Goal: Information Seeking & Learning: Learn about a topic

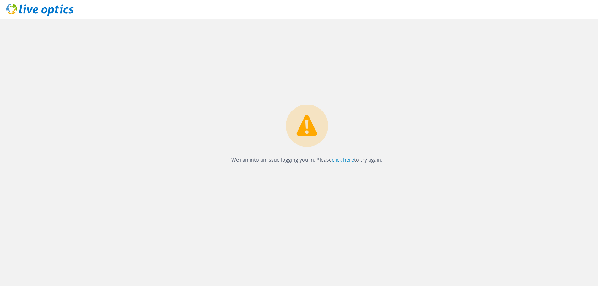
click at [343, 160] on link "click here" at bounding box center [343, 159] width 22 height 7
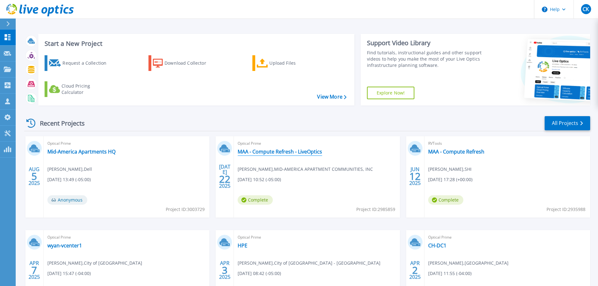
click at [277, 148] on link "MAA - Compute Refresh - LiveOptics" at bounding box center [279, 151] width 84 height 6
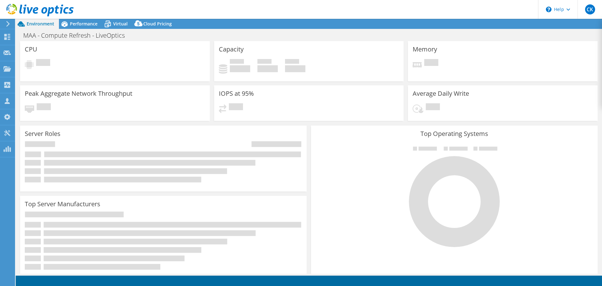
select select "USD"
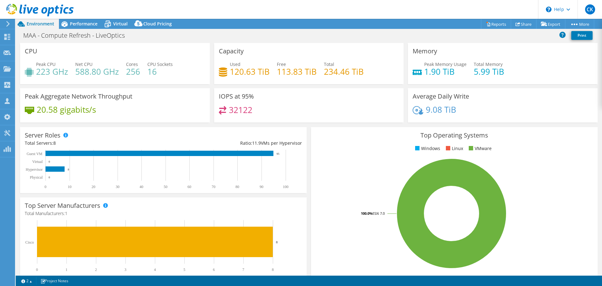
click at [373, 85] on div "Capacity Used 120.63 TiB Free 113.83 TiB Total 234.46 TiB" at bounding box center [309, 65] width 194 height 45
click at [84, 21] on span "Performance" at bounding box center [84, 24] width 28 height 6
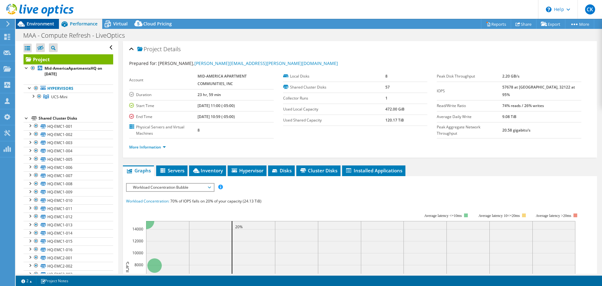
click at [45, 22] on span "Environment" at bounding box center [41, 24] width 28 height 6
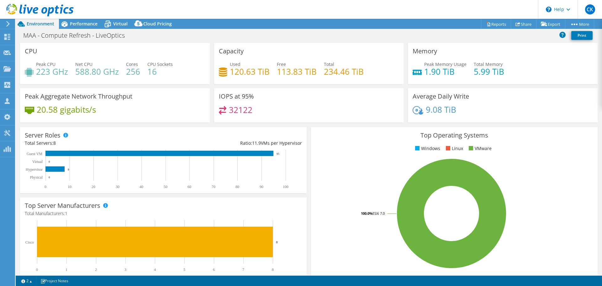
click at [348, 151] on ul "Windows Linux VMware" at bounding box center [454, 148] width 277 height 7
click at [80, 24] on span "Performance" at bounding box center [84, 24] width 28 height 6
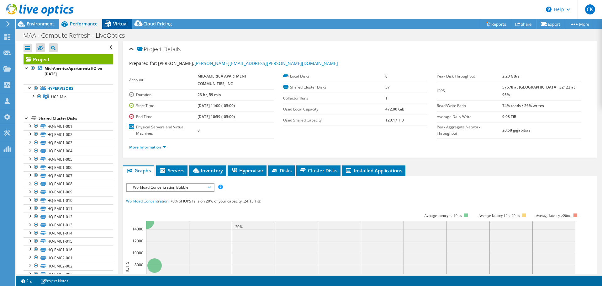
click at [122, 25] on span "Virtual" at bounding box center [120, 24] width 14 height 6
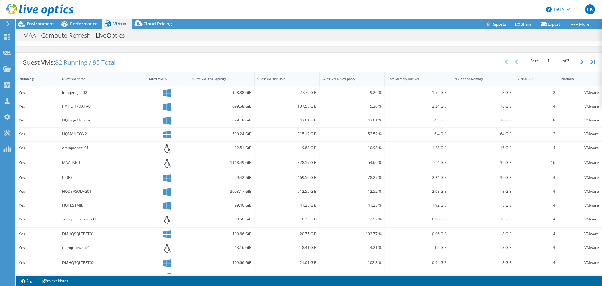
scroll to position [111, 0]
click at [581, 63] on icon "button" at bounding box center [582, 63] width 3 height 5
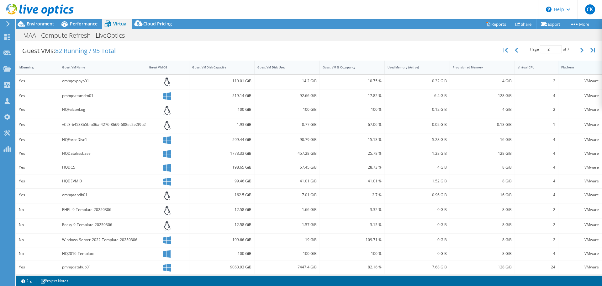
scroll to position [123, 0]
click at [581, 53] on icon "button" at bounding box center [582, 50] width 3 height 5
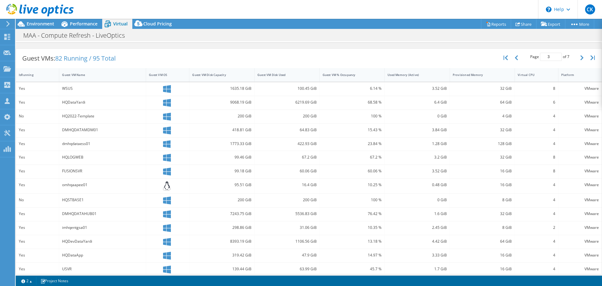
scroll to position [116, 0]
click at [580, 57] on button "button" at bounding box center [583, 58] width 11 height 12
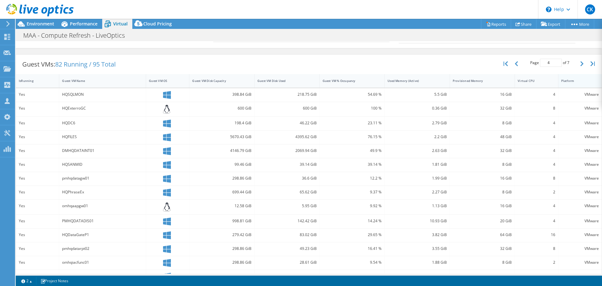
scroll to position [110, 0]
click at [578, 67] on button "button" at bounding box center [583, 64] width 11 height 12
click at [581, 66] on icon "button" at bounding box center [582, 63] width 3 height 5
type input "6"
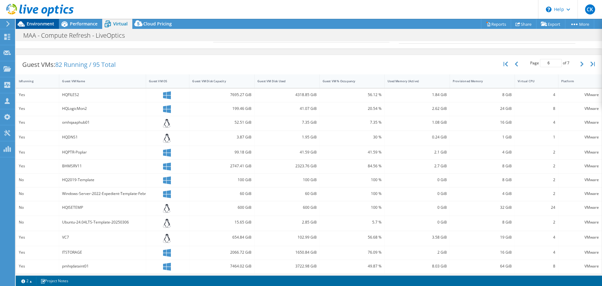
click at [44, 24] on span "Environment" at bounding box center [41, 24] width 28 height 6
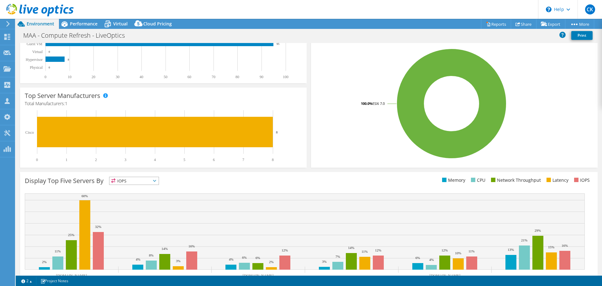
scroll to position [0, 0]
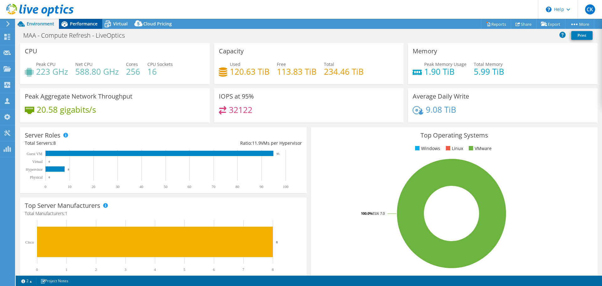
click at [91, 21] on span "Performance" at bounding box center [84, 24] width 28 height 6
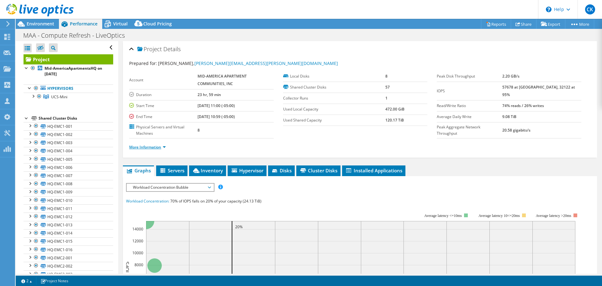
click at [144, 145] on link "More Information" at bounding box center [147, 146] width 37 height 5
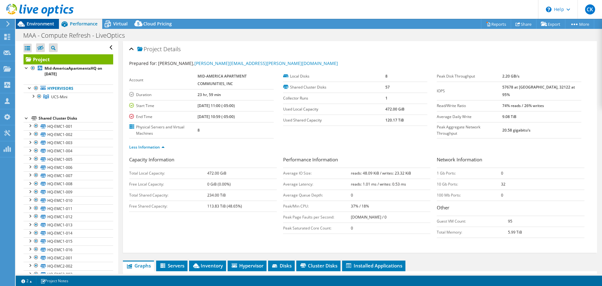
click at [34, 23] on span "Environment" at bounding box center [41, 24] width 28 height 6
